Goal: Task Accomplishment & Management: Manage account settings

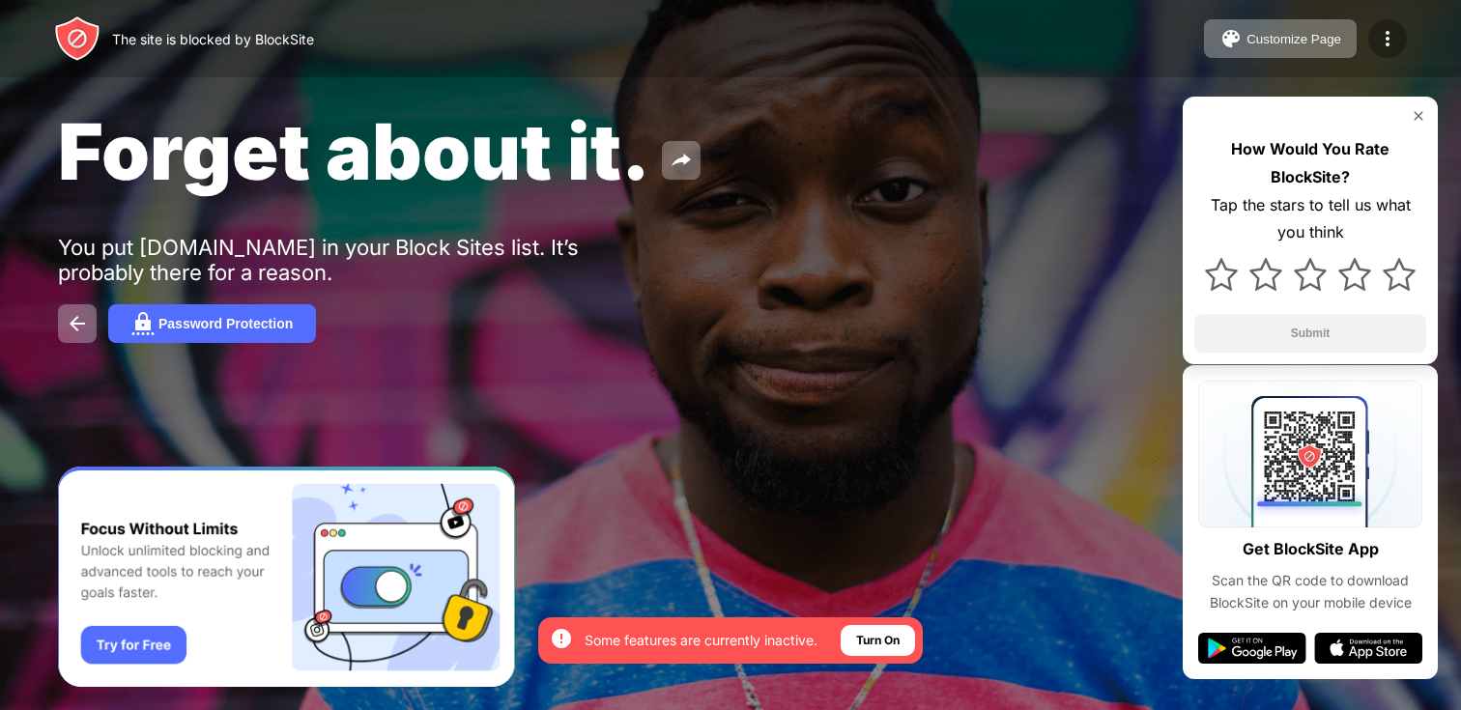
click at [1400, 31] on div at bounding box center [1387, 38] width 39 height 39
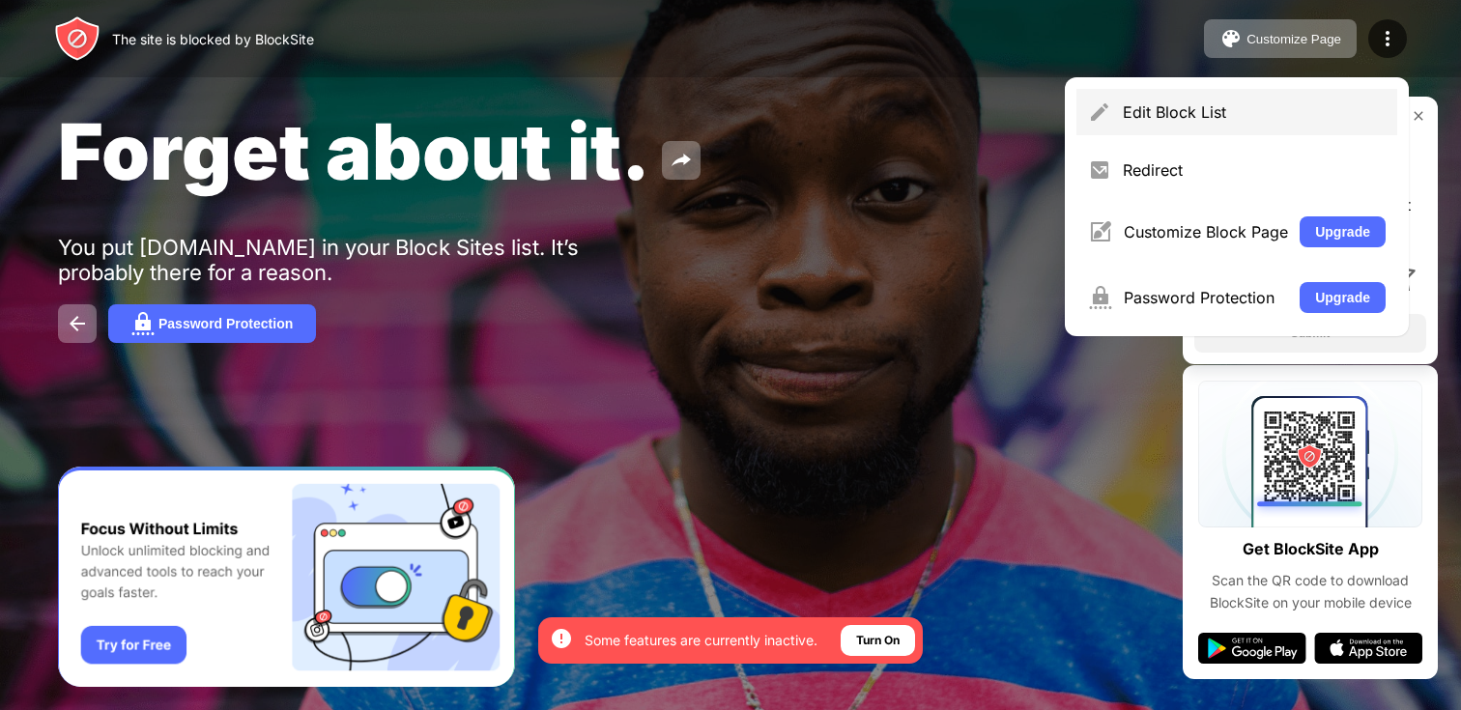
click at [1237, 89] on div "Edit Block List" at bounding box center [1236, 112] width 321 height 46
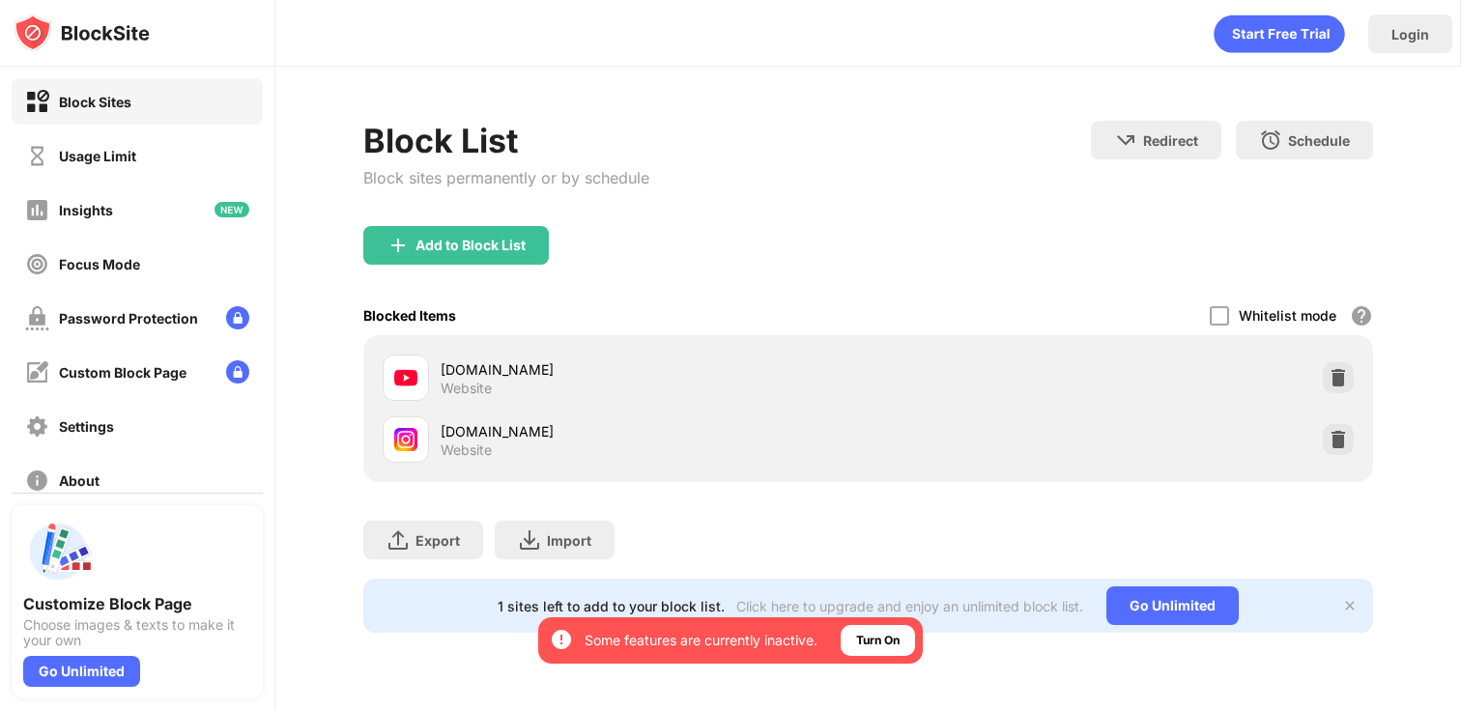
click at [1352, 431] on div at bounding box center [1338, 439] width 31 height 31
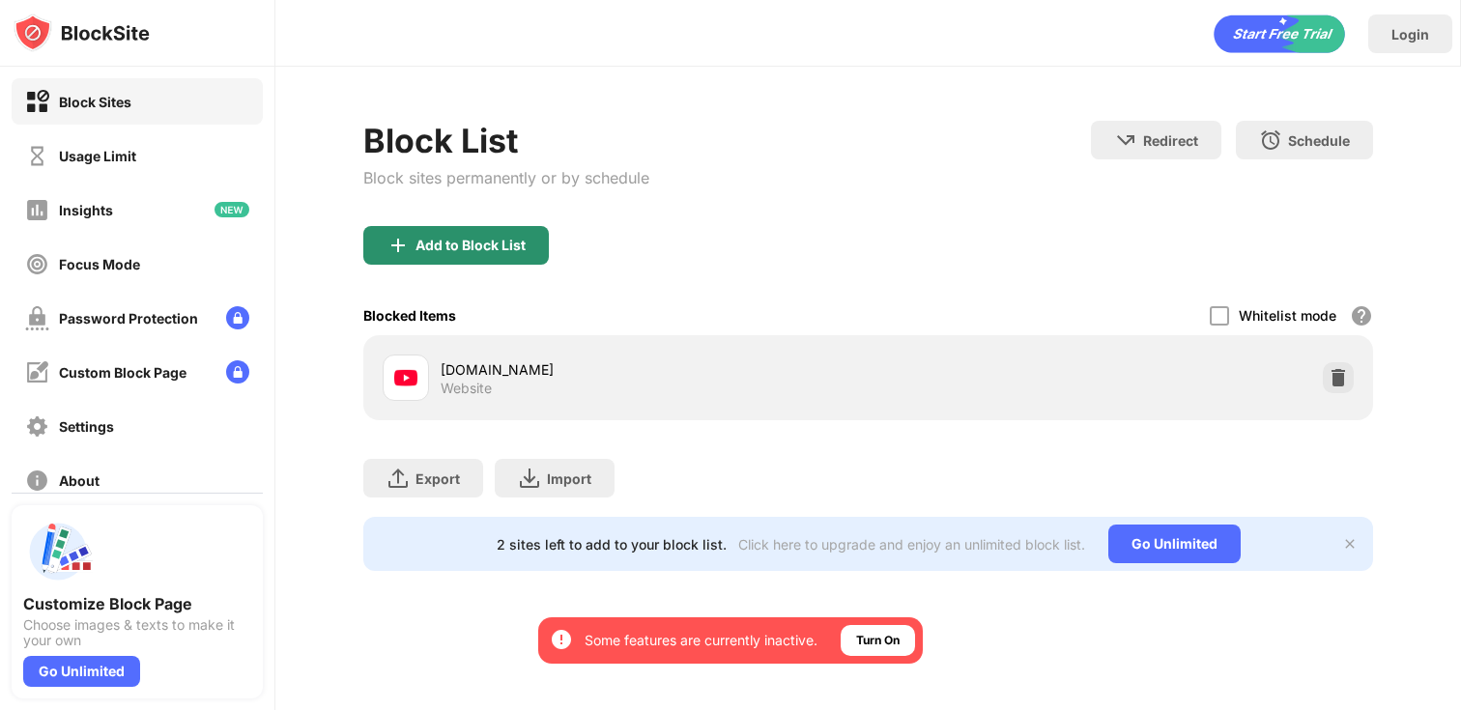
click at [492, 238] on div "Add to Block List" at bounding box center [470, 245] width 110 height 15
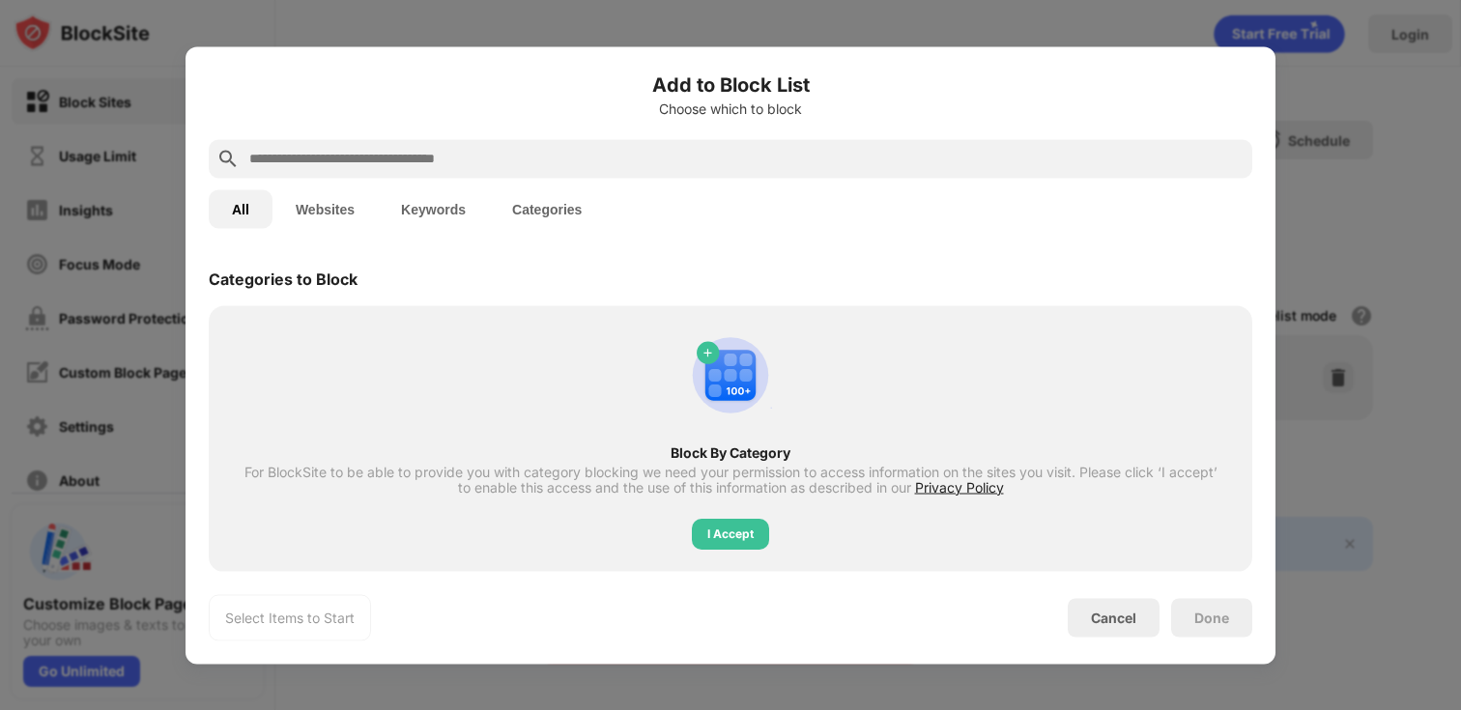
click at [543, 147] on input "text" at bounding box center [745, 158] width 997 height 23
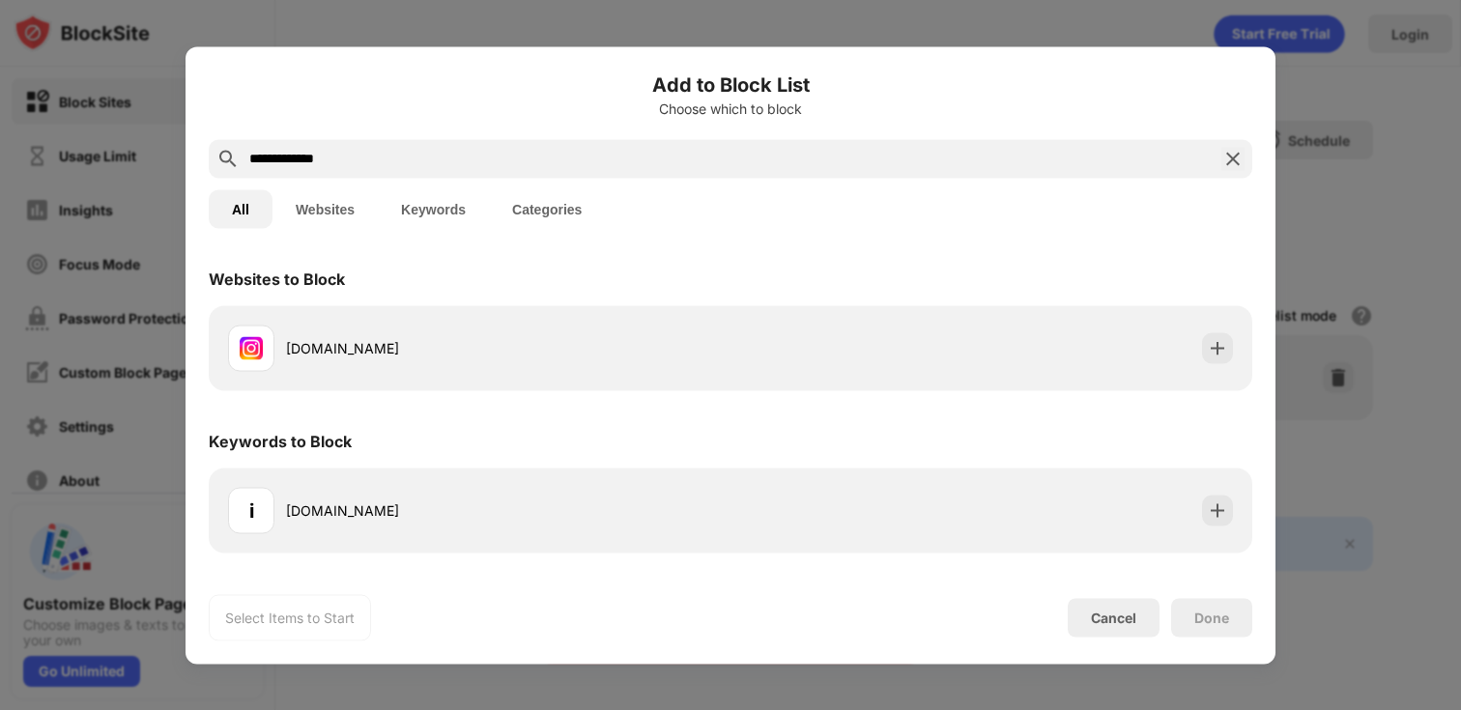
type input "**********"
click at [640, 374] on div "[DOMAIN_NAME]" at bounding box center [730, 348] width 1020 height 62
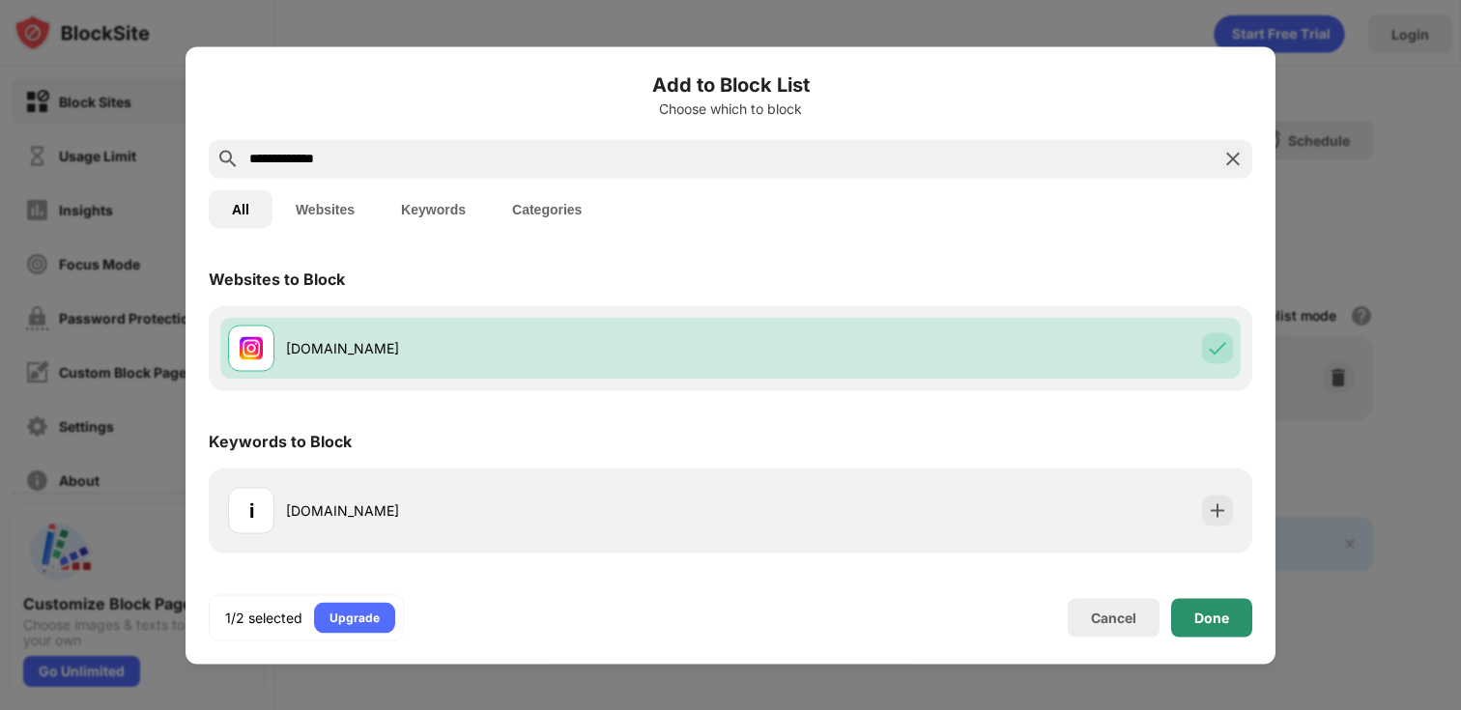
click at [1203, 624] on div "Done" at bounding box center [1211, 617] width 35 height 15
